Goal: Navigation & Orientation: Find specific page/section

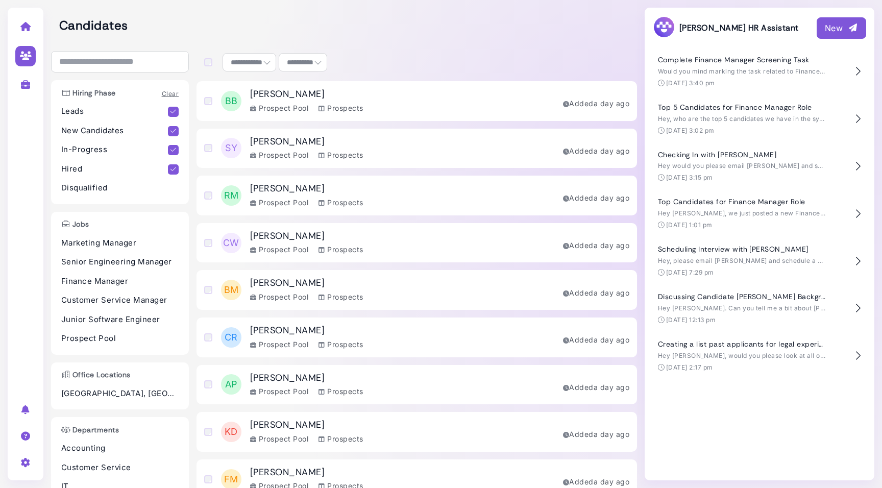
select select "**********"
select select "**"
click at [27, 25] on icon at bounding box center [26, 26] width 12 height 9
